Goal: Transaction & Acquisition: Subscribe to service/newsletter

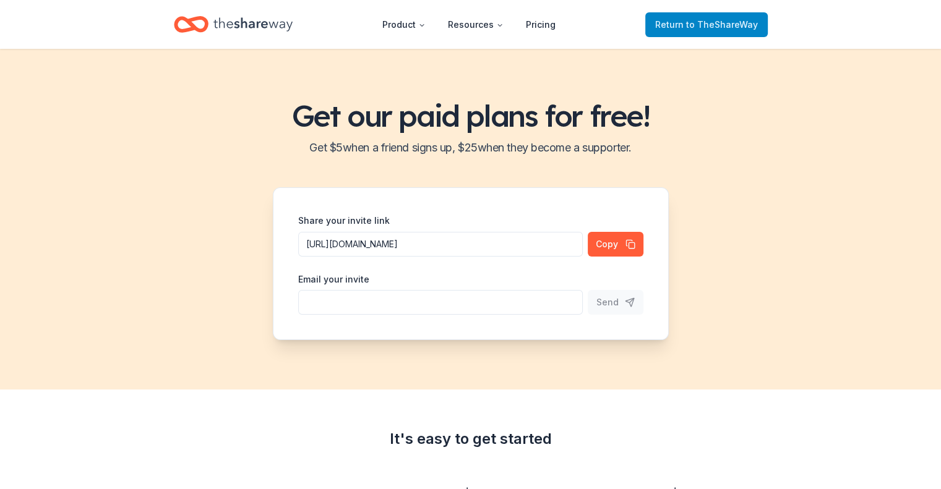
click at [668, 29] on span "Return to TheShareWay" at bounding box center [706, 24] width 103 height 15
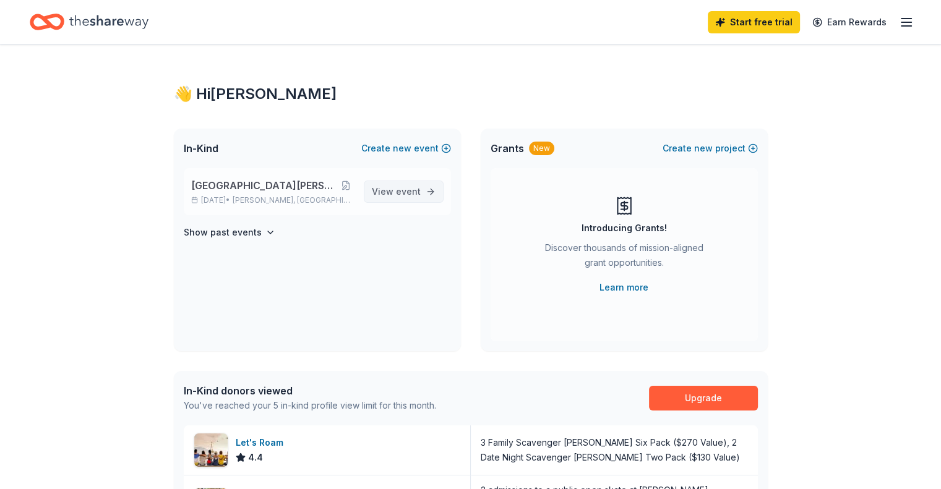
click at [386, 198] on span "View event" at bounding box center [396, 191] width 49 height 15
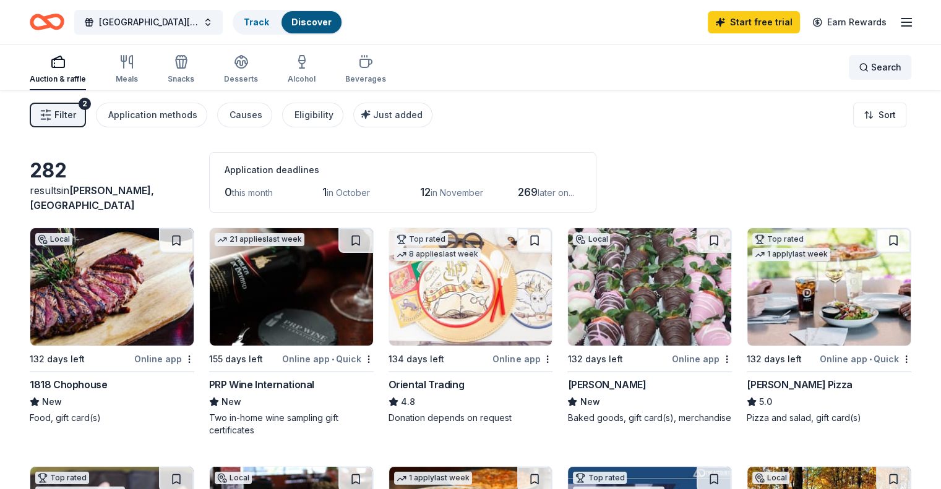
click at [871, 74] on span "Search" at bounding box center [886, 67] width 30 height 15
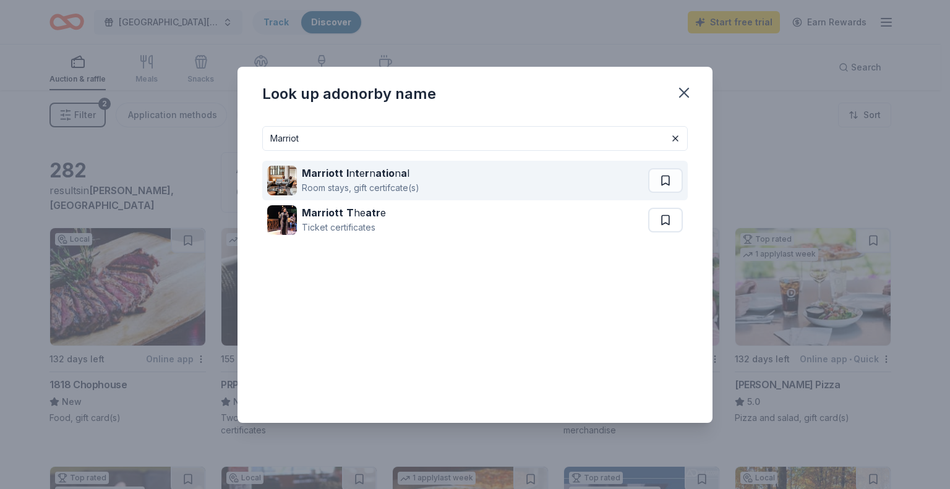
type input "Marriot"
click at [603, 185] on div "Marriott I n t e r n atio n a l Room stays, gift certifcate(s)" at bounding box center [457, 181] width 381 height 40
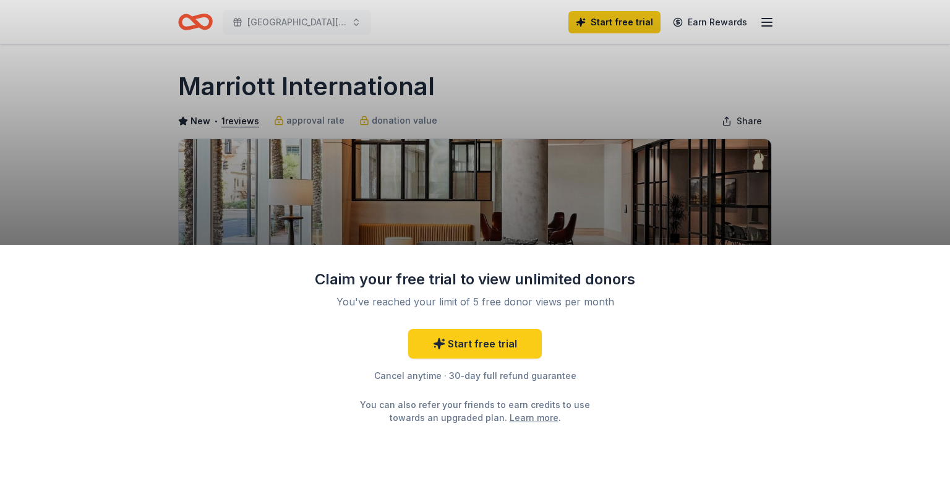
drag, startPoint x: 871, startPoint y: 329, endPoint x: 861, endPoint y: 409, distance: 81.0
click at [861, 409] on div "Claim your free trial to view unlimited donors You've reached your limit of 5 f…" at bounding box center [475, 367] width 950 height 245
click at [499, 343] on link "Start free trial" at bounding box center [475, 344] width 134 height 30
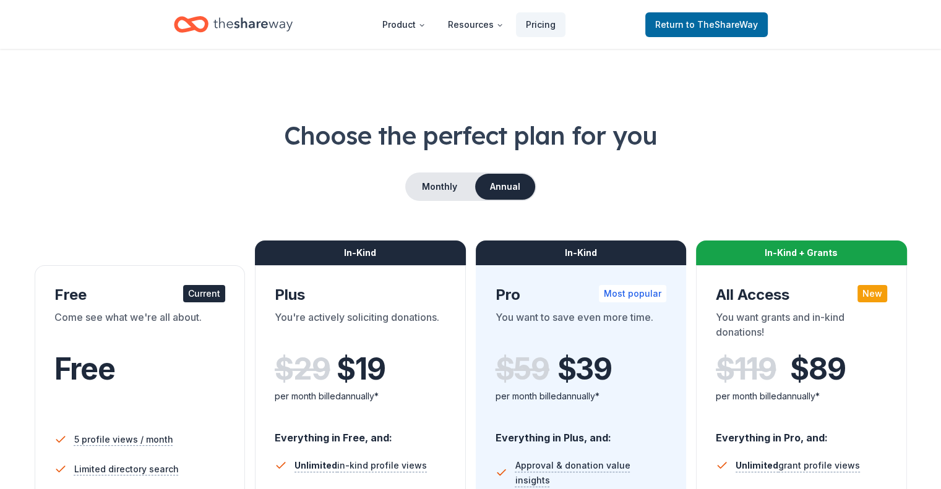
click at [136, 339] on div "Come see what we're all about." at bounding box center [139, 327] width 171 height 35
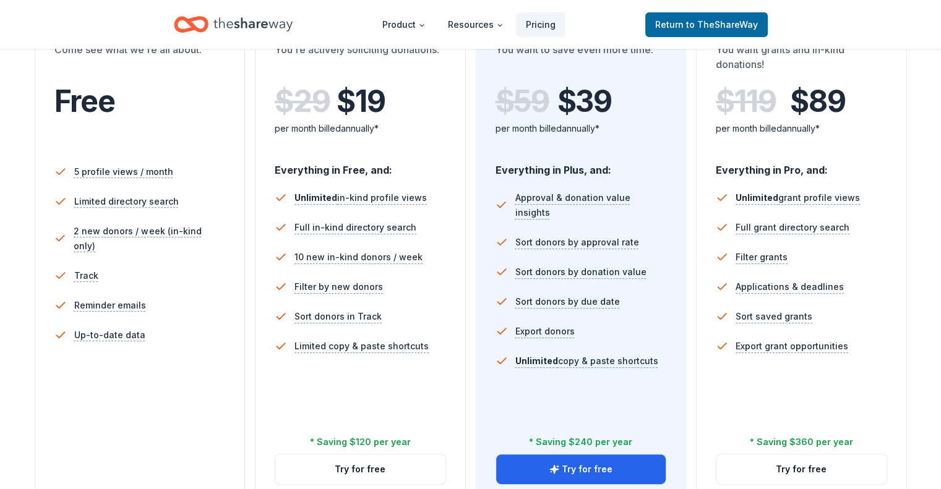
scroll to position [265, 0]
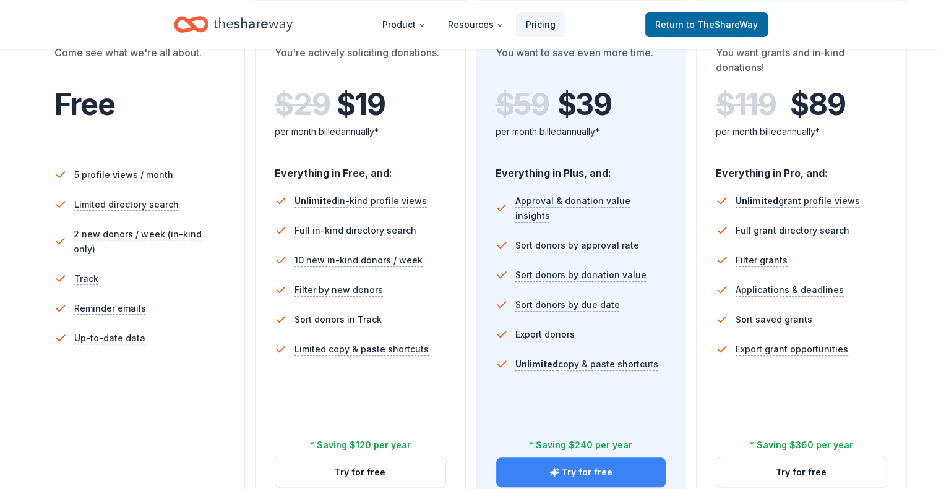
click at [569, 458] on button "Try for free" at bounding box center [581, 473] width 170 height 30
click at [612, 458] on button "Try for free" at bounding box center [581, 473] width 170 height 30
click at [589, 458] on button "Try for free" at bounding box center [581, 473] width 170 height 30
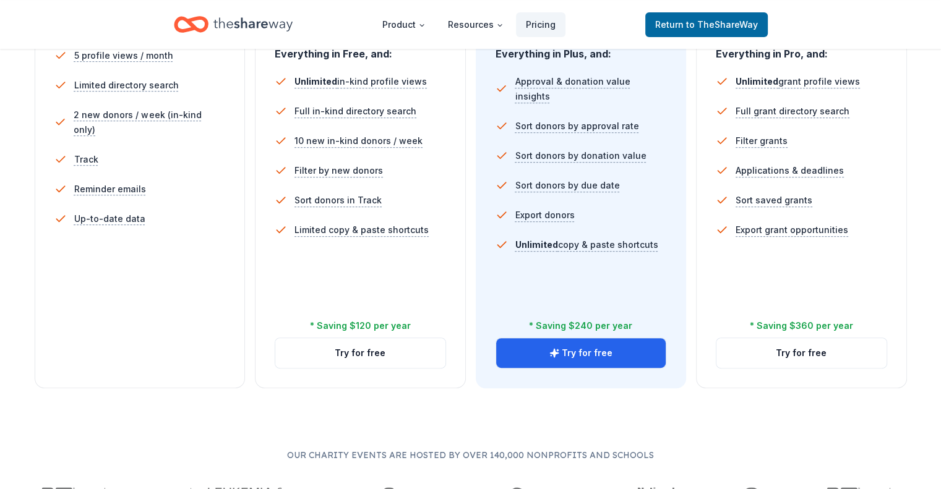
scroll to position [478, 0]
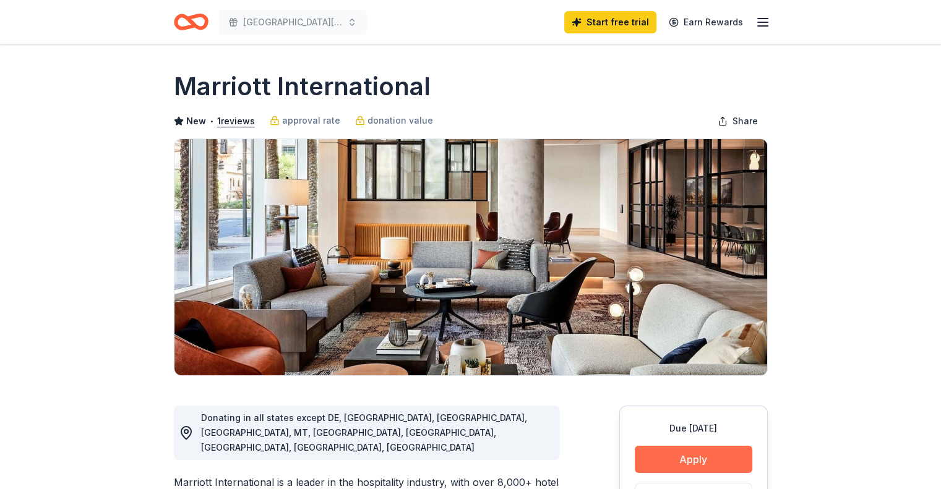
click at [690, 455] on button "Apply" at bounding box center [694, 459] width 118 height 27
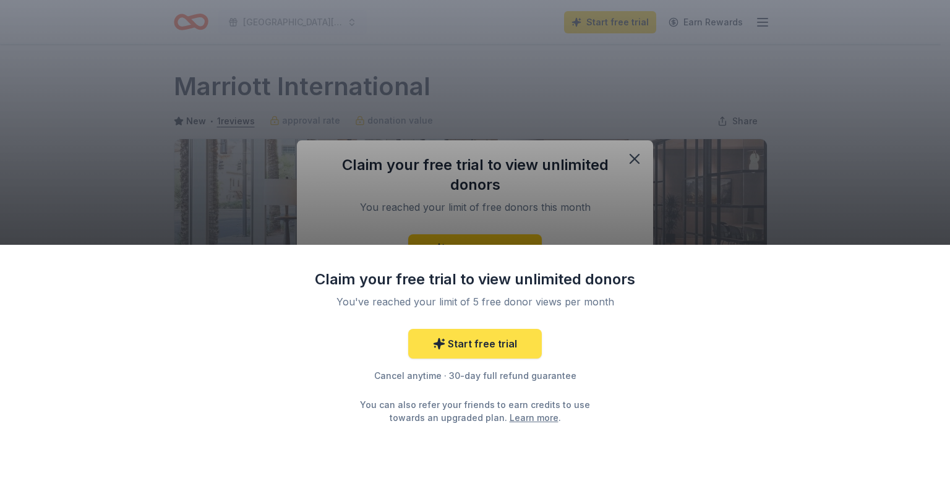
click at [508, 345] on link "Start free trial" at bounding box center [475, 344] width 134 height 30
